Goal: Information Seeking & Learning: Learn about a topic

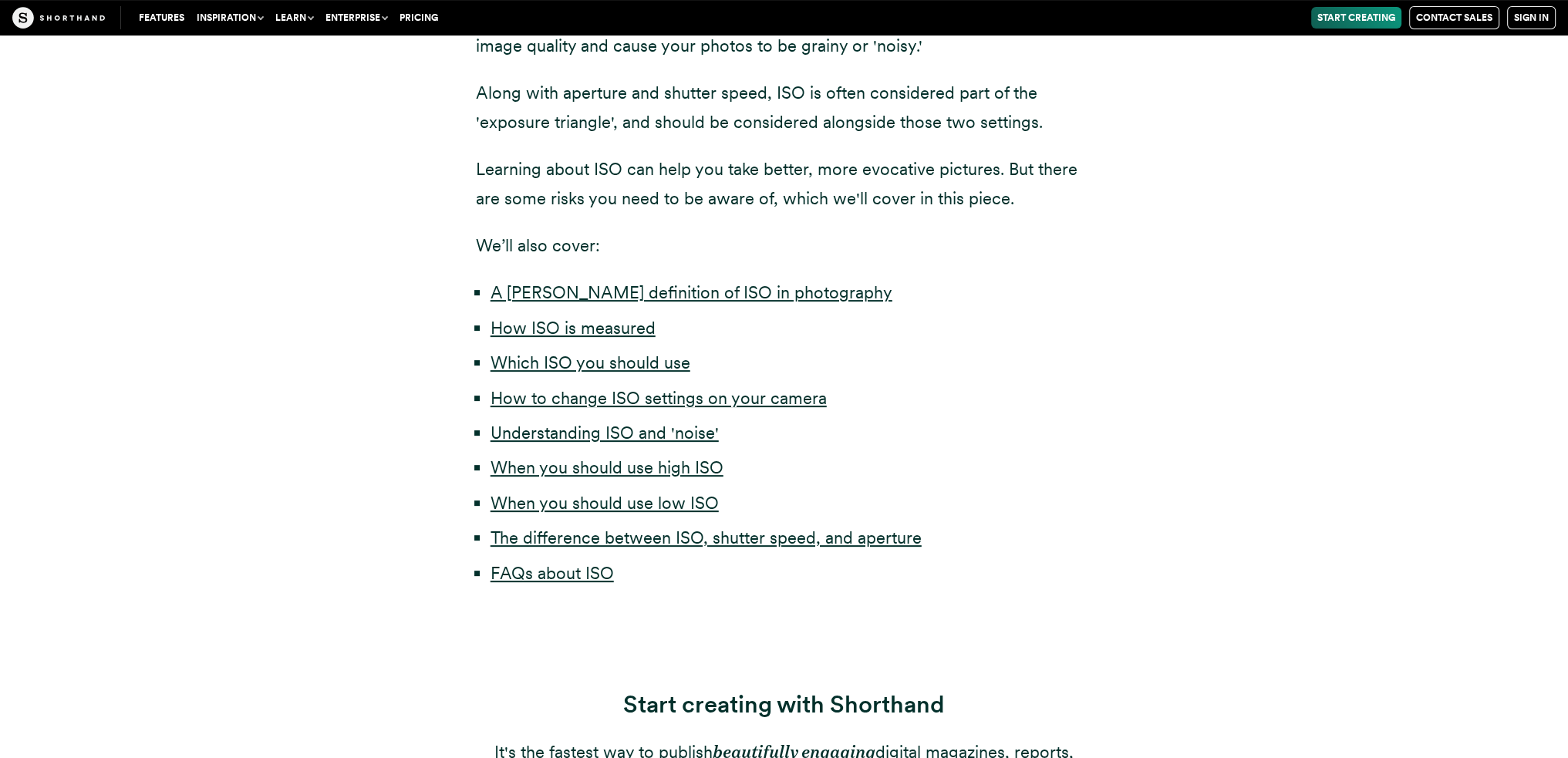
scroll to position [385, 0]
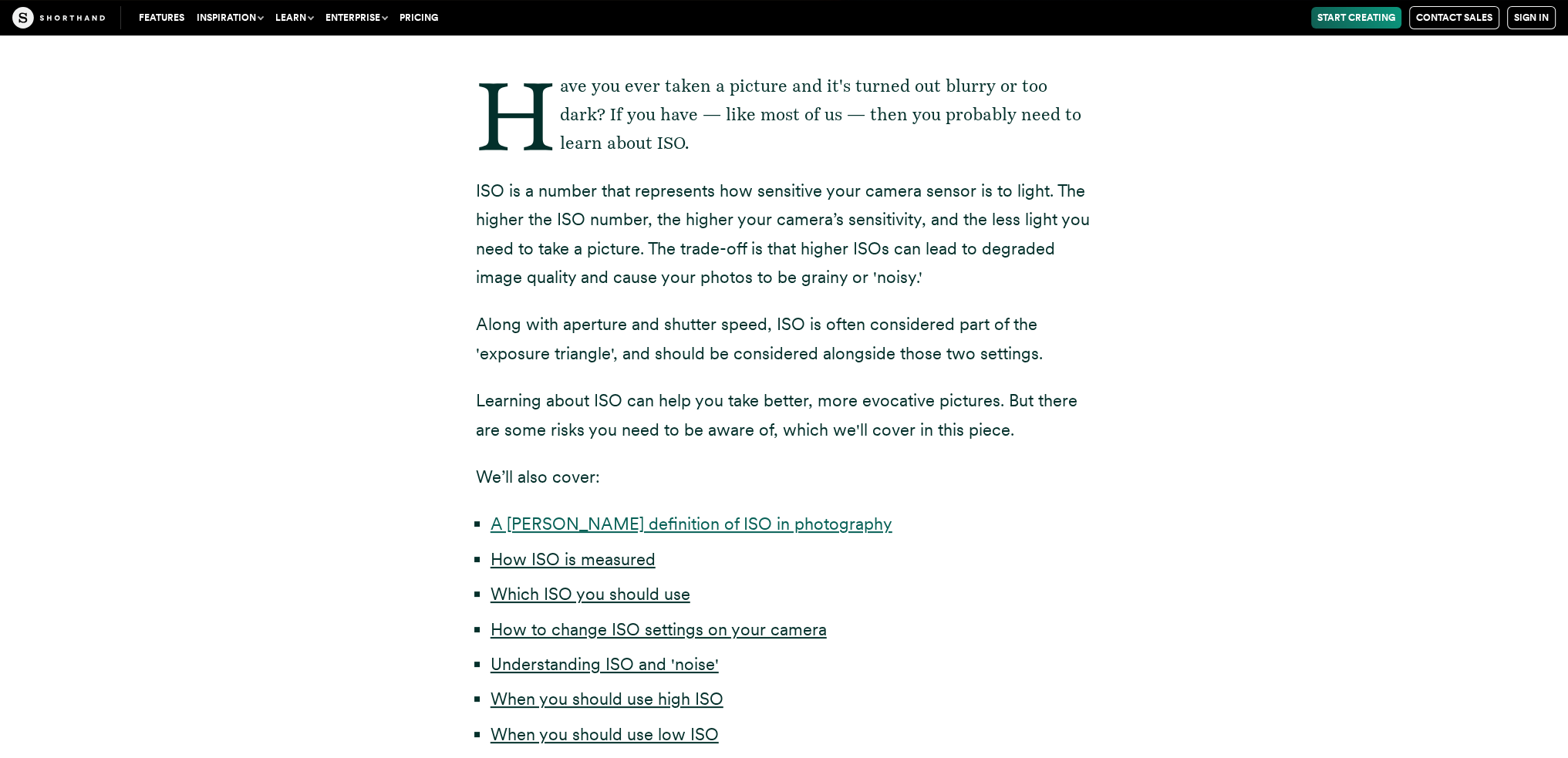
click at [698, 517] on link "A [PERSON_NAME] definition of ISO in photography" at bounding box center [691, 524] width 402 height 20
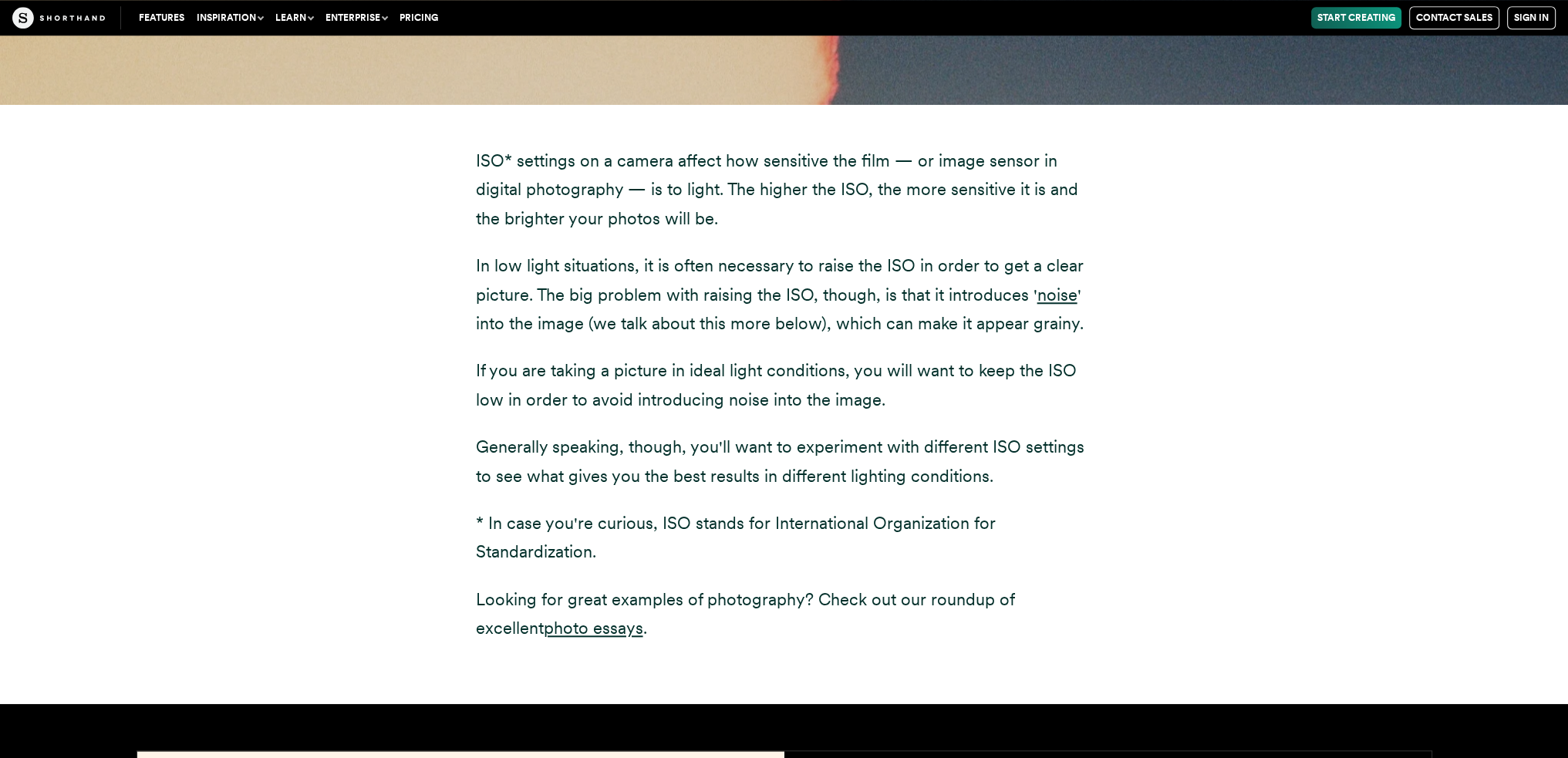
scroll to position [1833, 0]
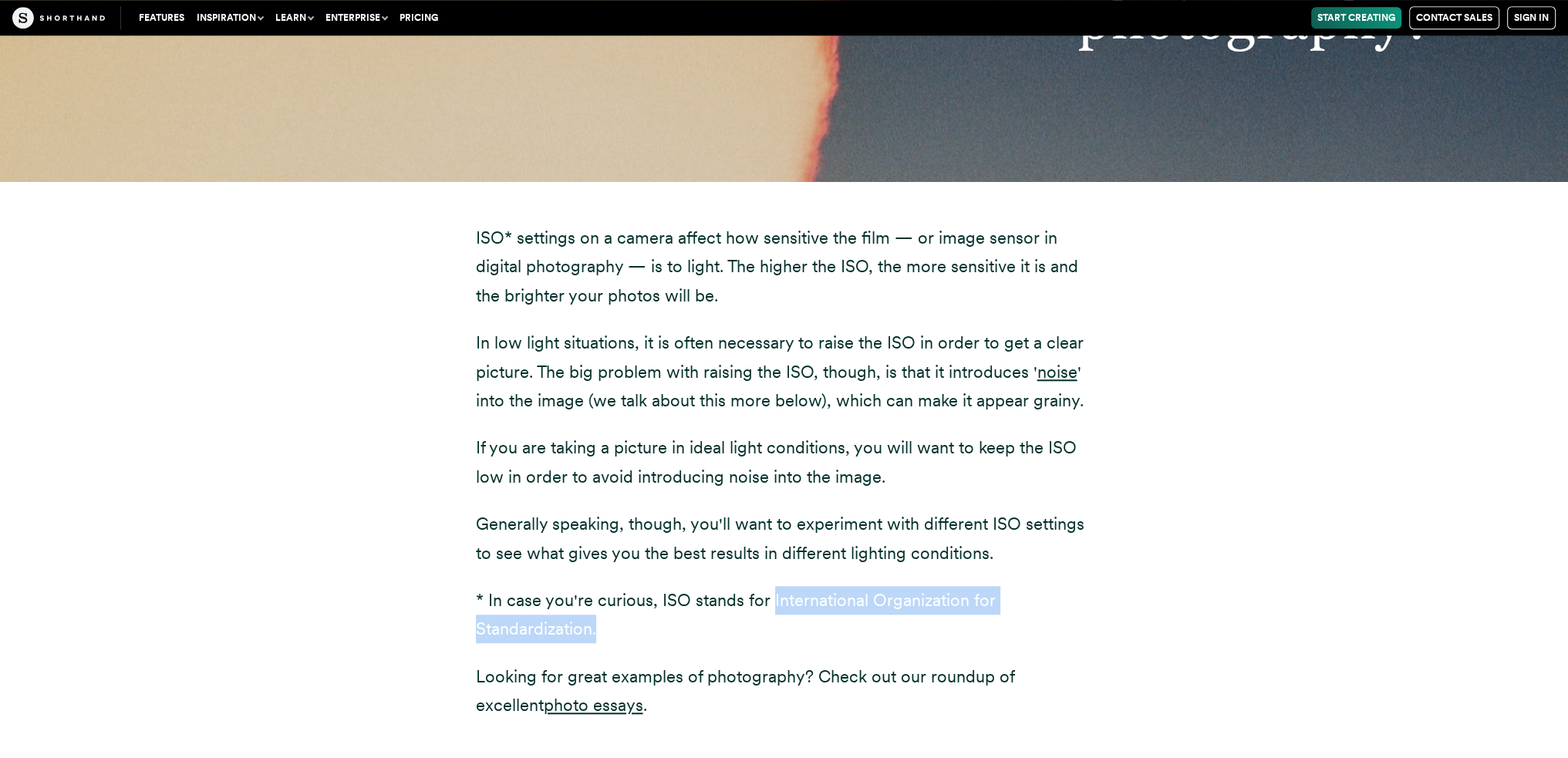
drag, startPoint x: 769, startPoint y: 604, endPoint x: 632, endPoint y: 634, distance: 140.2
click at [632, 634] on p "* In case you're curious, ISO stands for International Organization for Standar…" at bounding box center [784, 615] width 617 height 58
copy p "International Organization for Standardization."
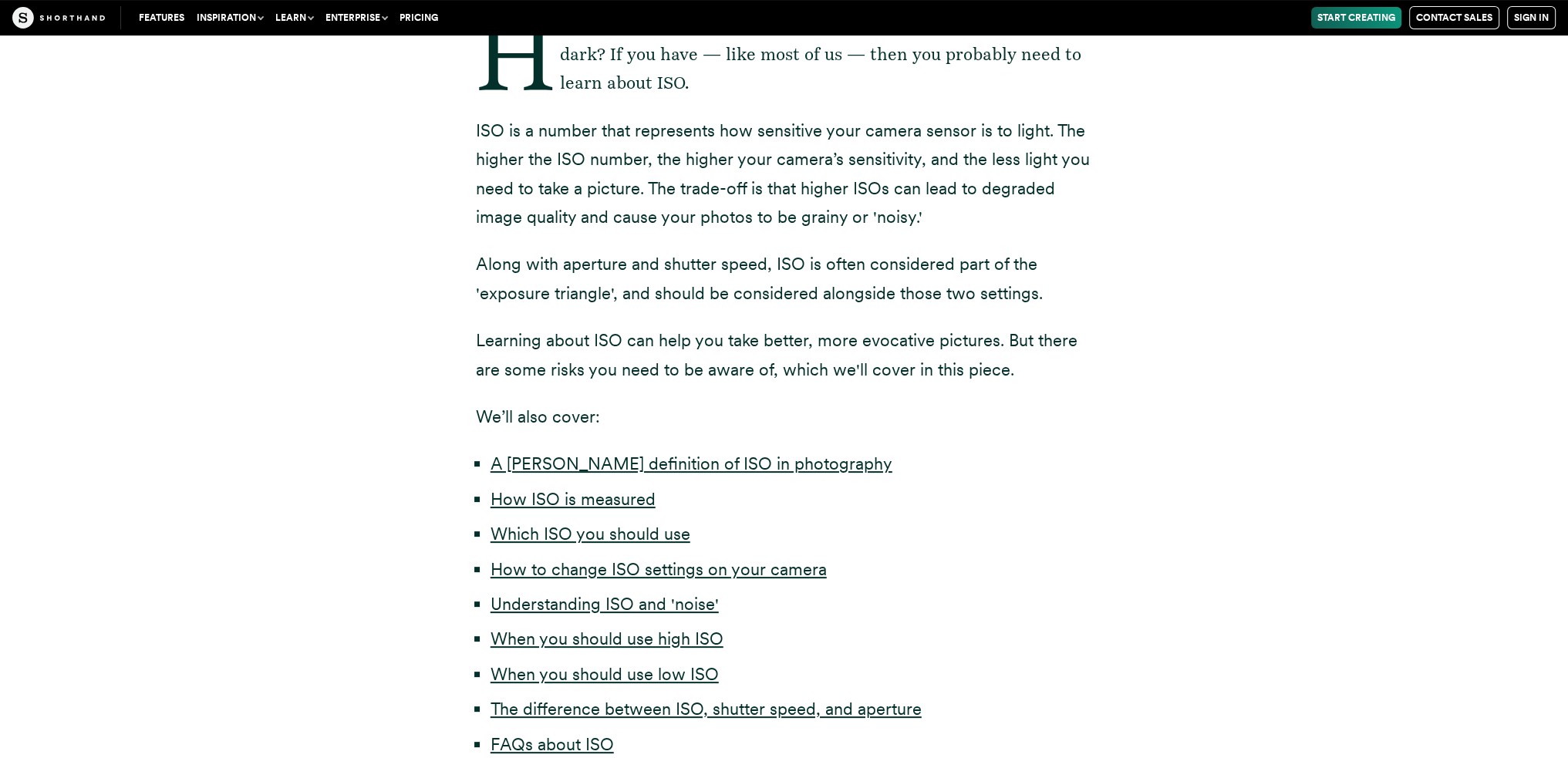
scroll to position [523, 0]
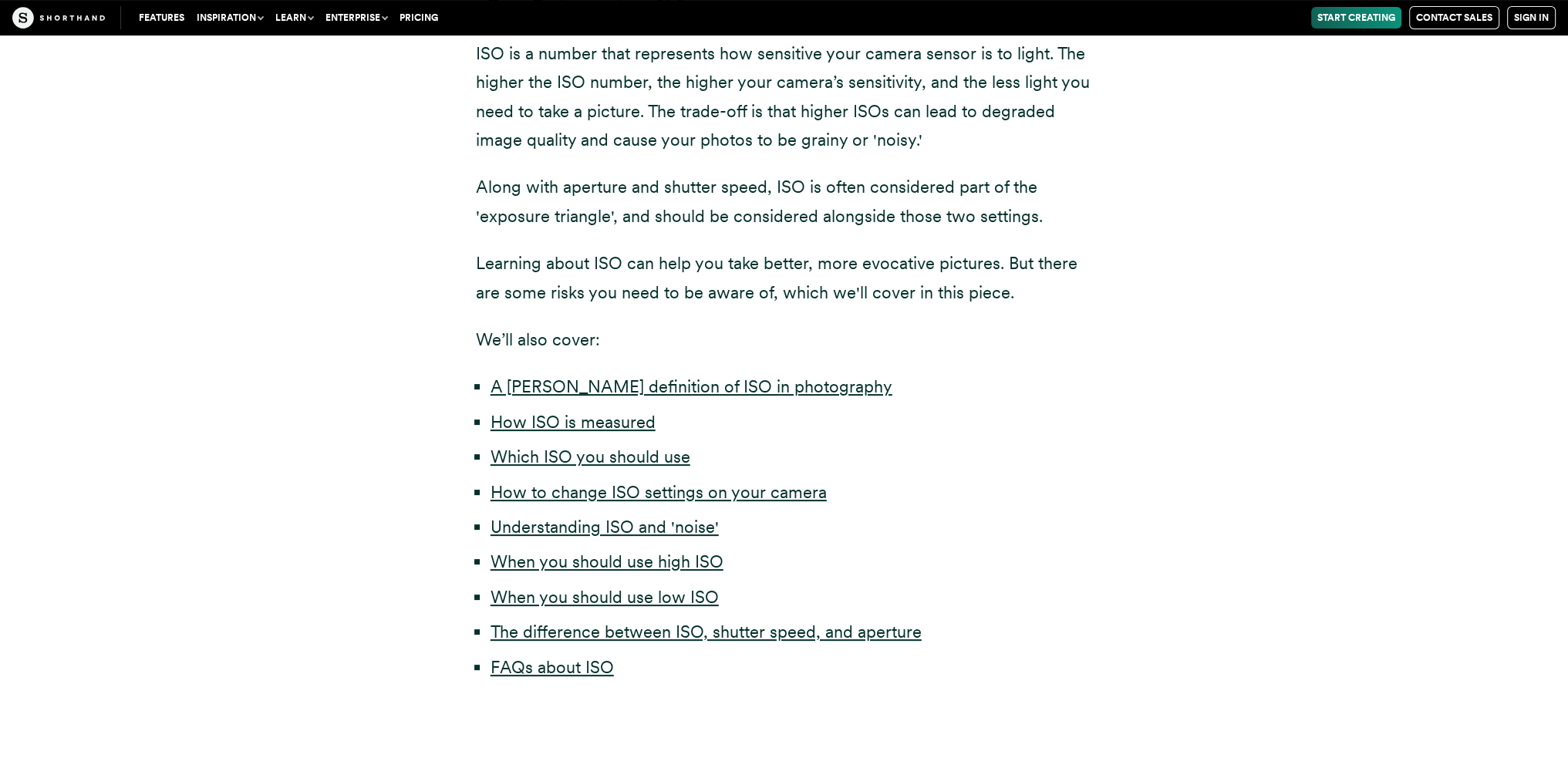
click at [595, 409] on li "How ISO is measured" at bounding box center [791, 421] width 602 height 29
click at [608, 422] on link "How ISO is measured" at bounding box center [572, 422] width 165 height 20
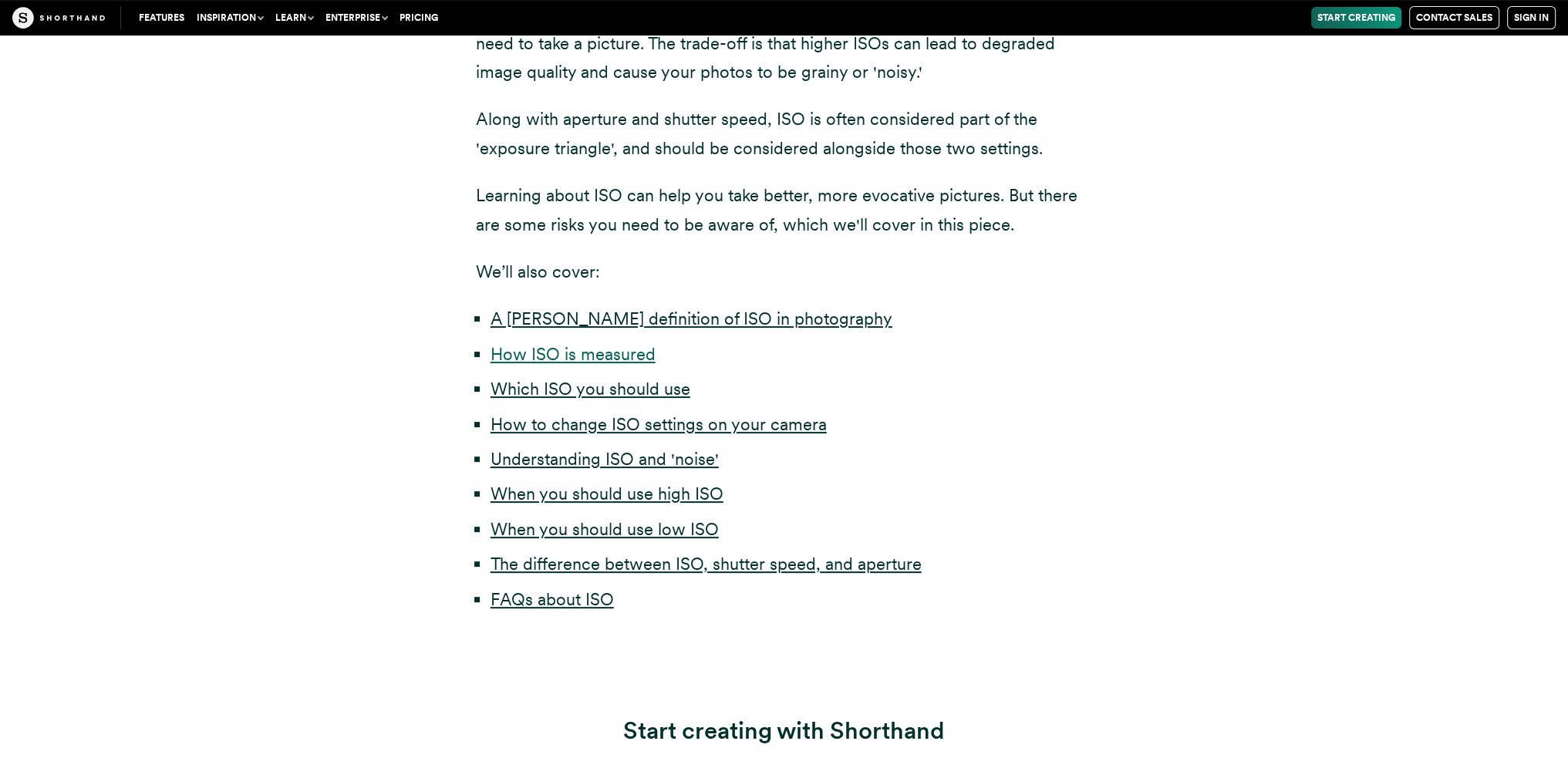
scroll to position [513, 0]
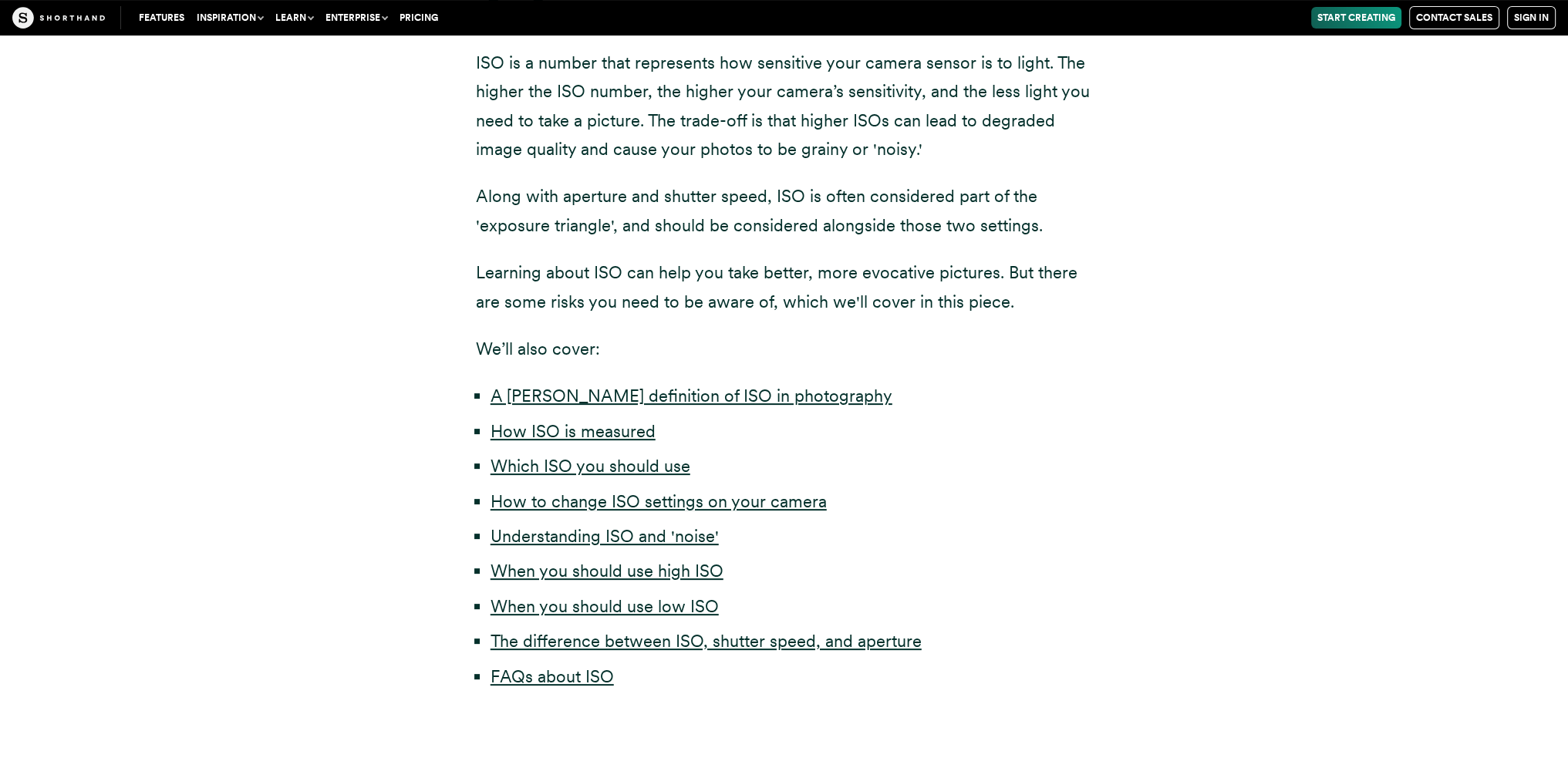
click at [389, 387] on div "Have you ever taken a picture and it's turned out blurry or too dark? If you ha…" at bounding box center [784, 326] width 1358 height 851
click at [582, 531] on link "Understanding ISO and 'noise'" at bounding box center [604, 536] width 228 height 20
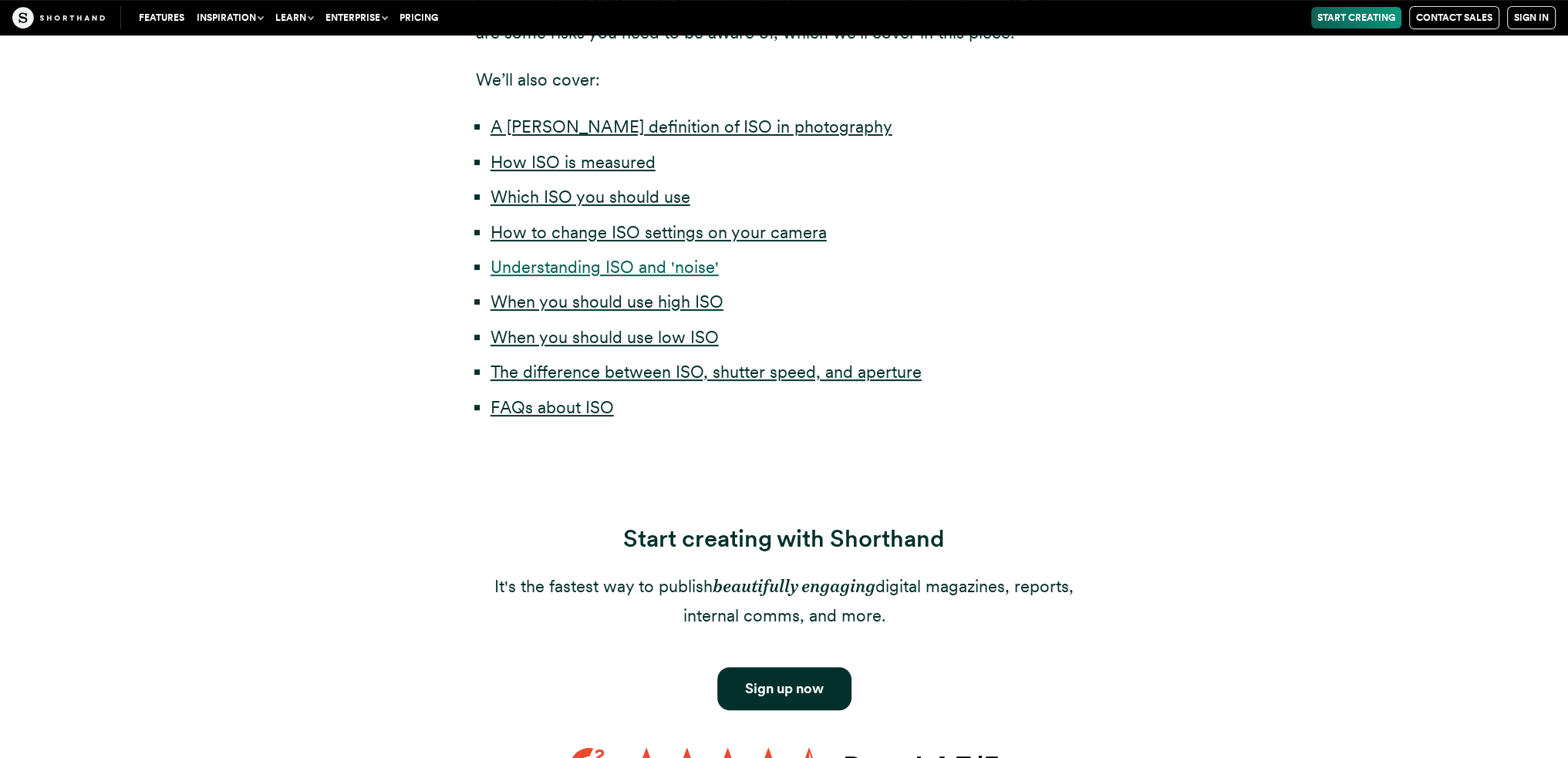
scroll to position [705, 0]
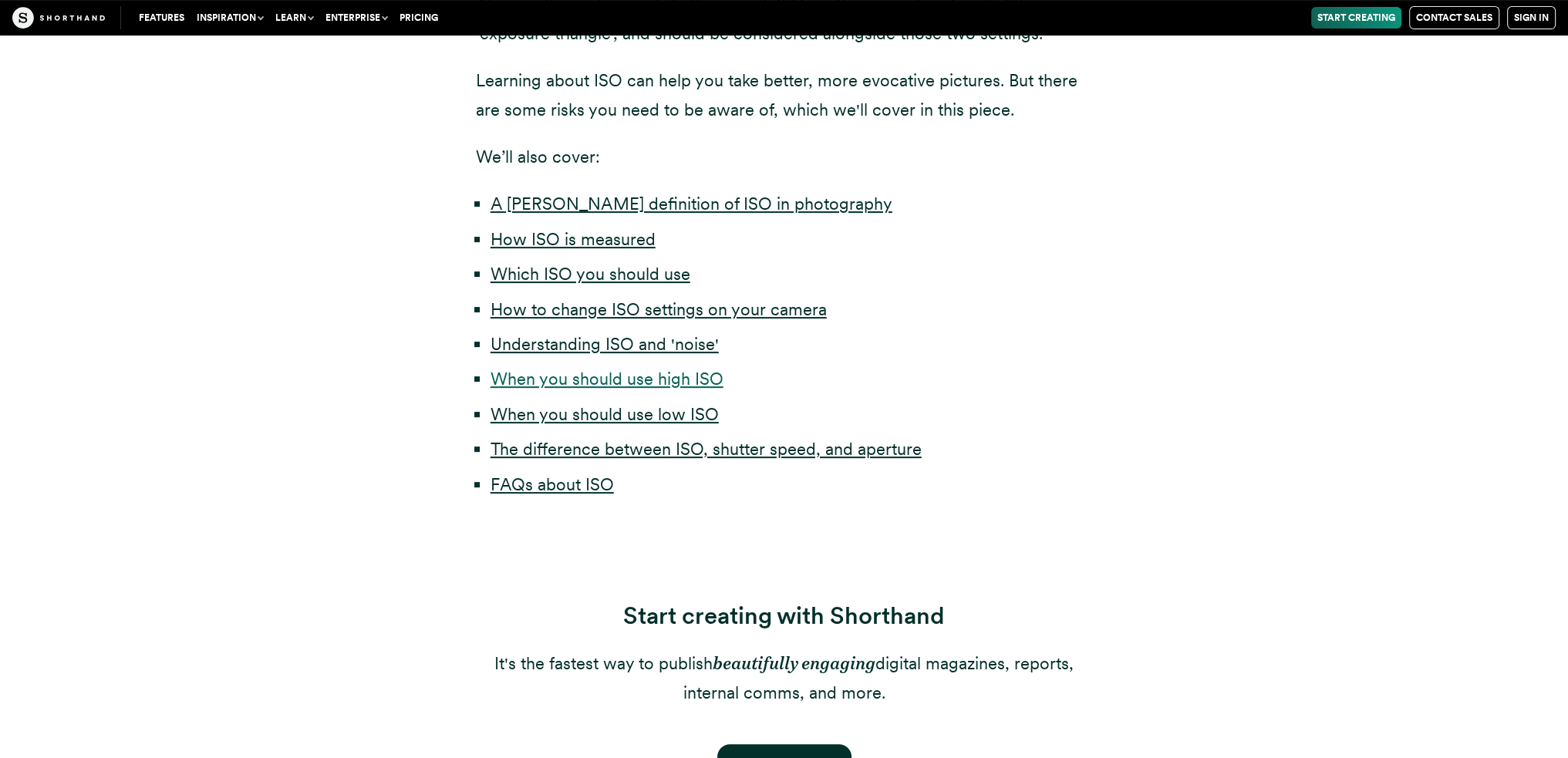
click at [666, 385] on link "When you should use high ISO" at bounding box center [607, 379] width 233 height 20
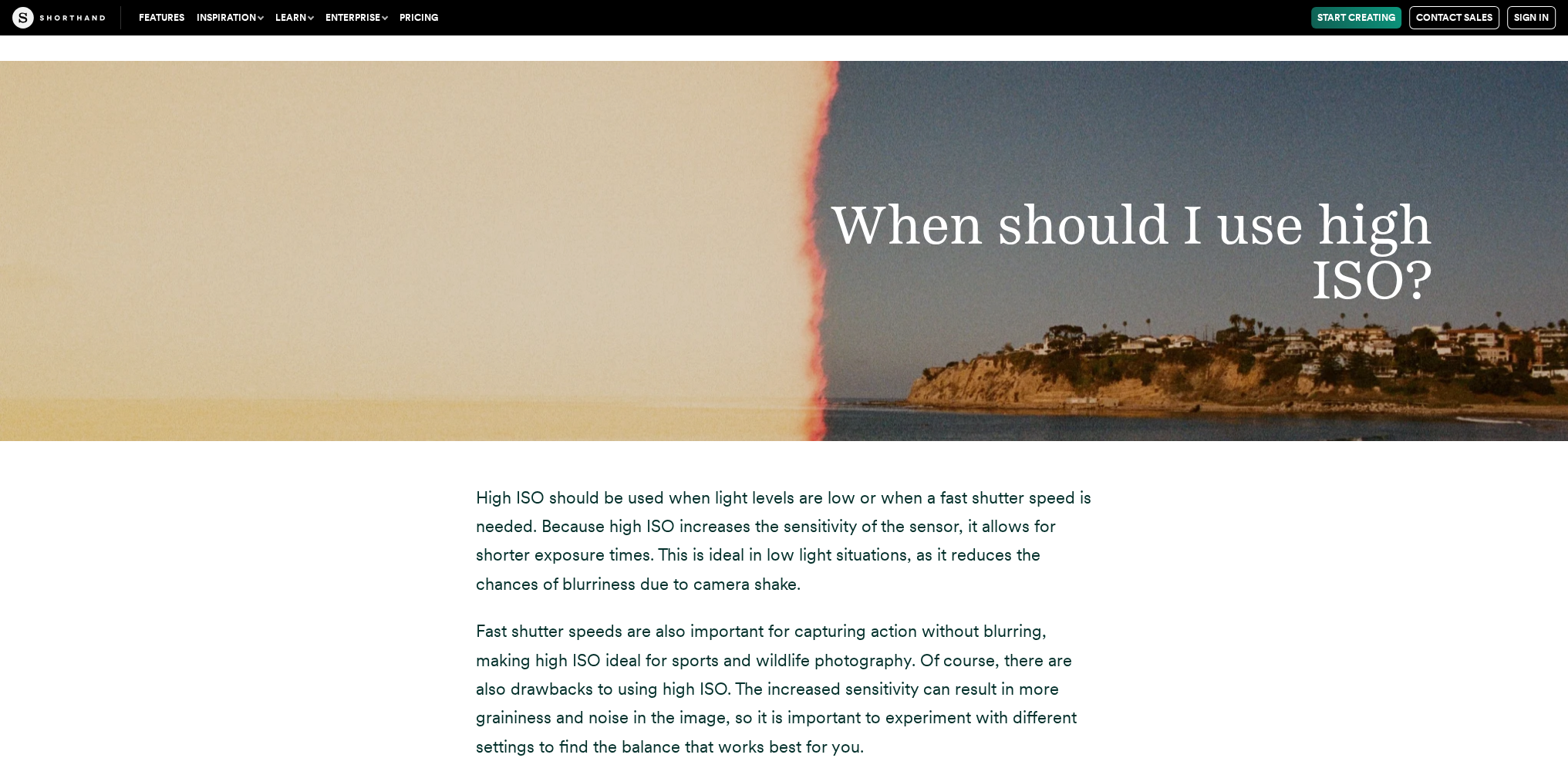
scroll to position [7701, 0]
